Goal: Transaction & Acquisition: Book appointment/travel/reservation

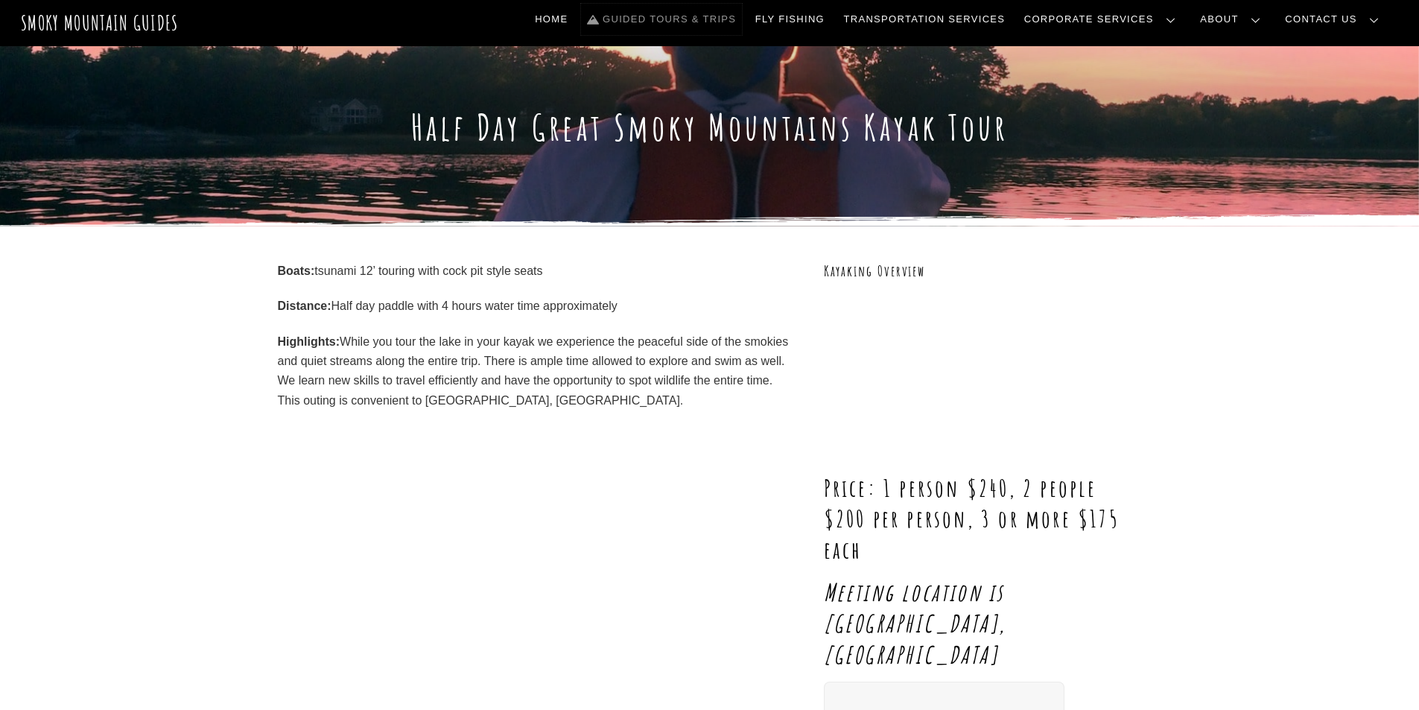
click at [742, 16] on link "Guided Tours & Trips" at bounding box center [661, 19] width 161 height 31
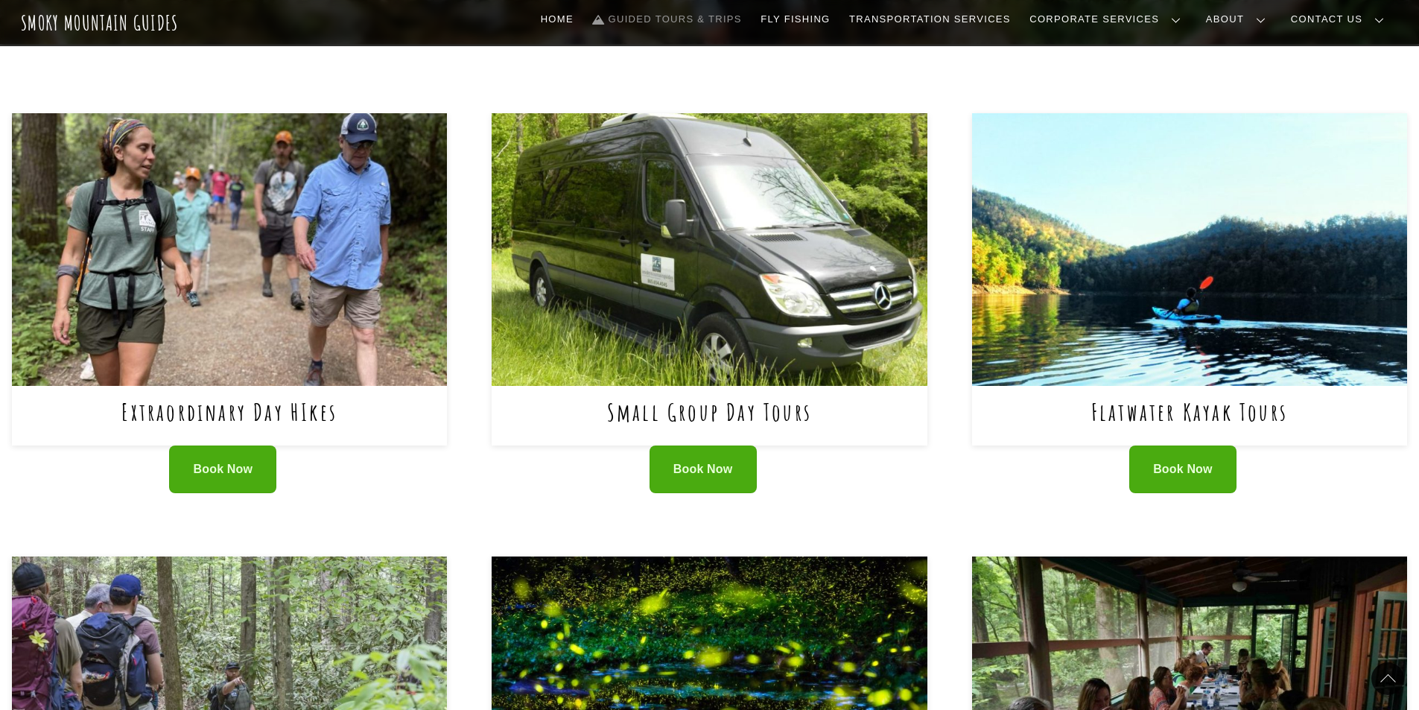
scroll to position [522, 0]
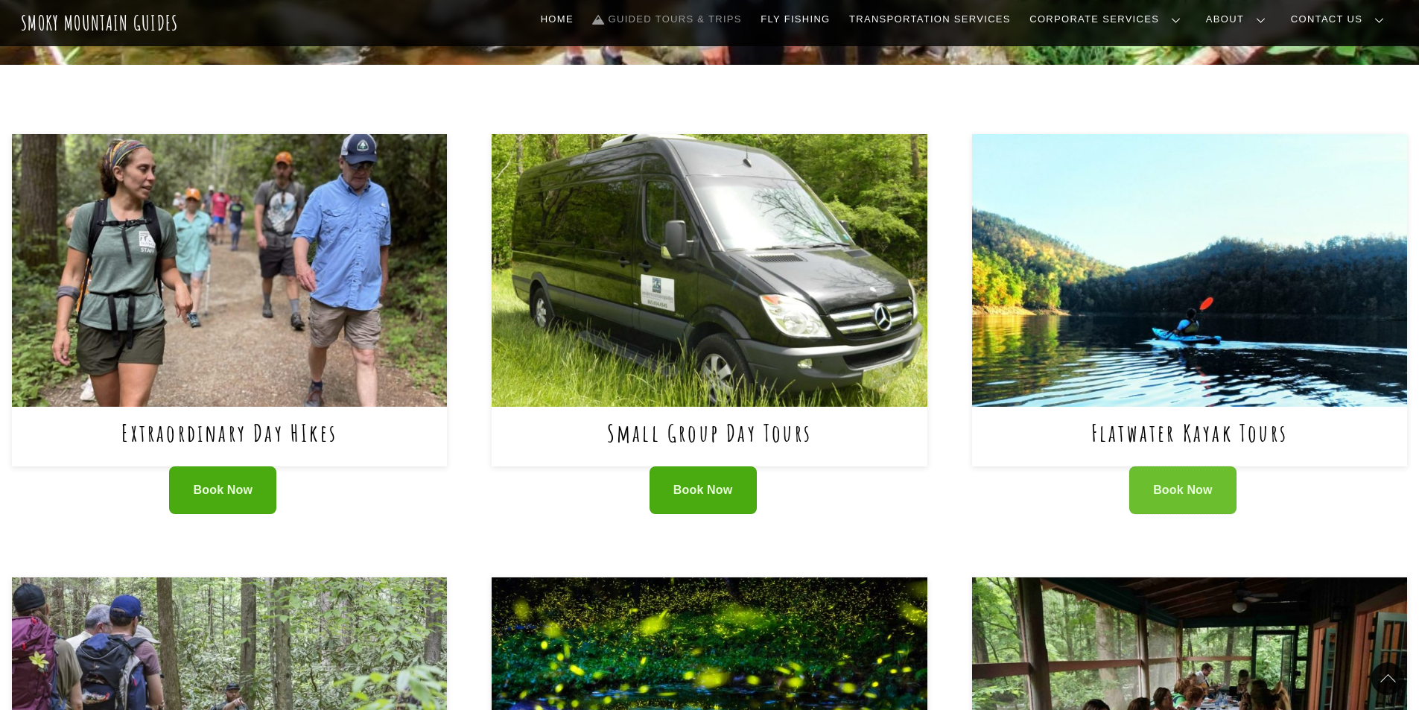
click at [1193, 483] on span "Book Now" at bounding box center [1183, 491] width 60 height 16
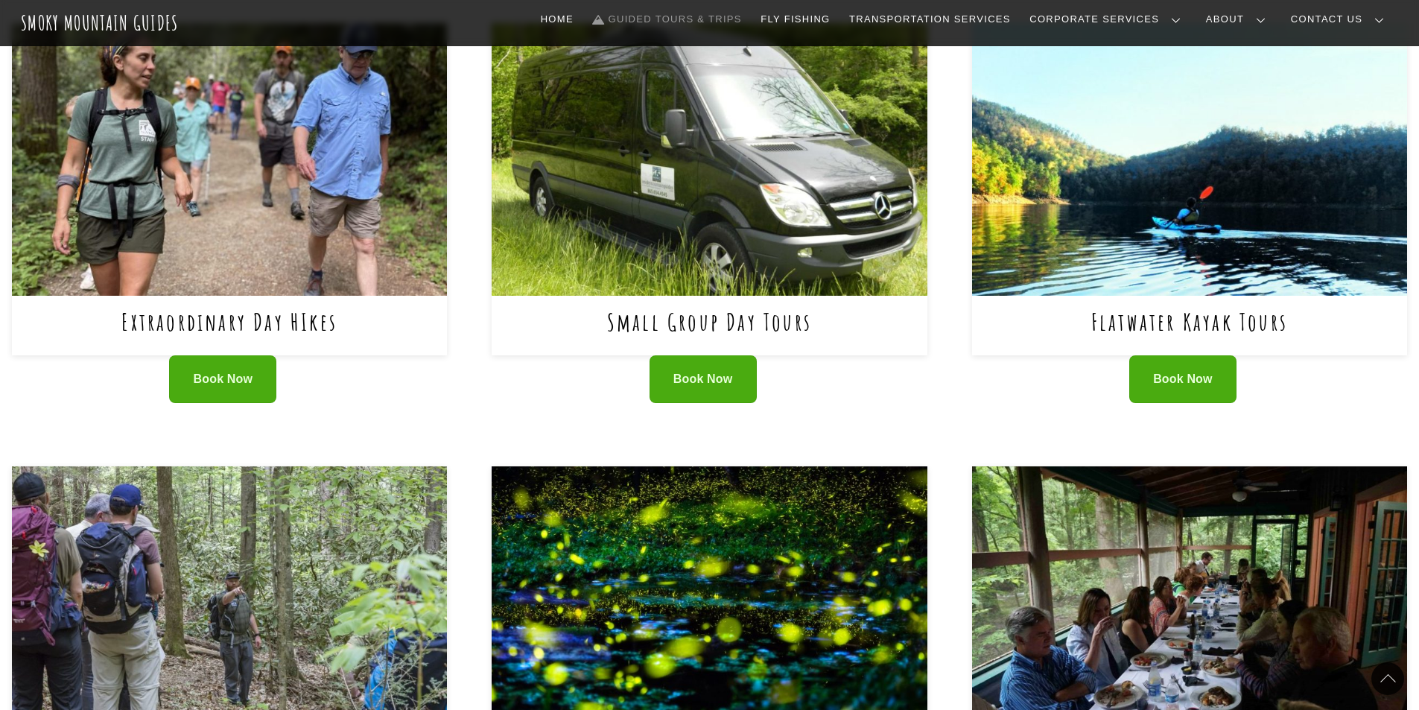
scroll to position [745, 0]
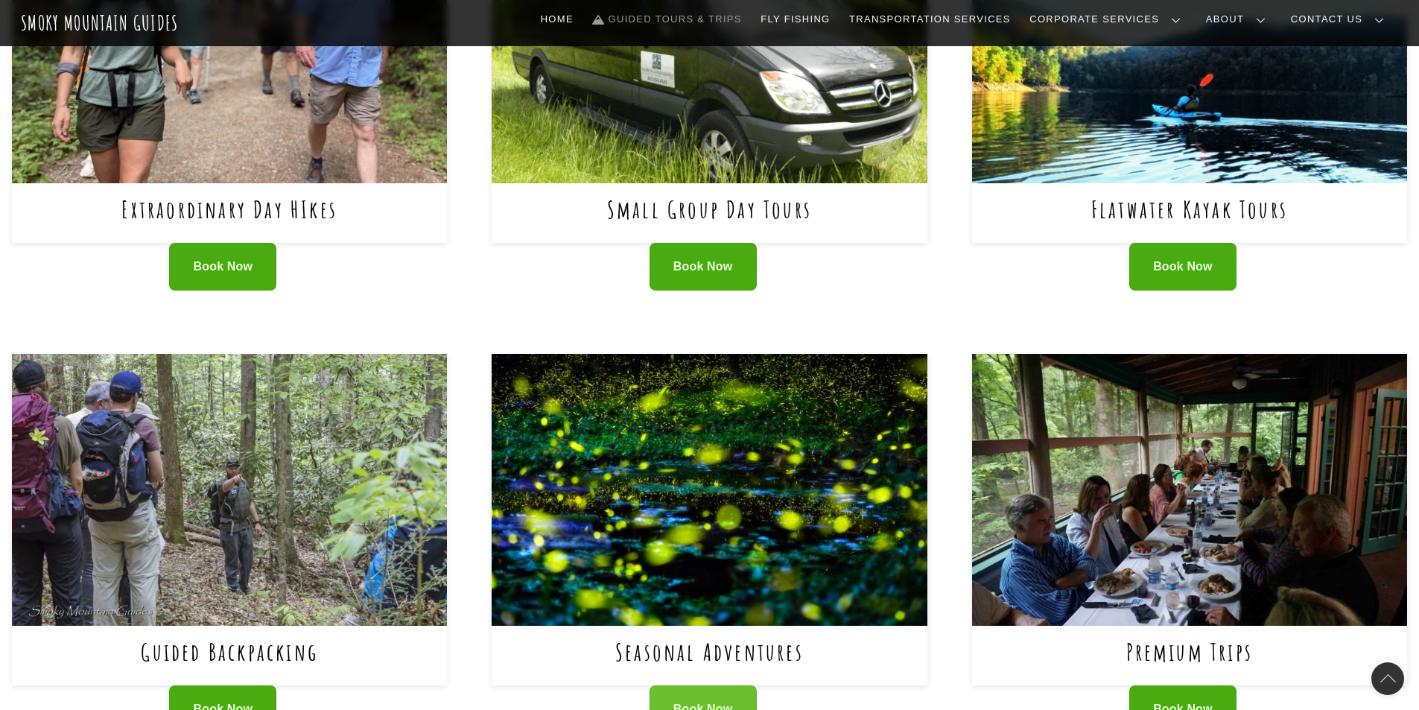
click at [687, 702] on span "Book Now" at bounding box center [704, 710] width 60 height 16
